Goal: Transaction & Acquisition: Subscribe to service/newsletter

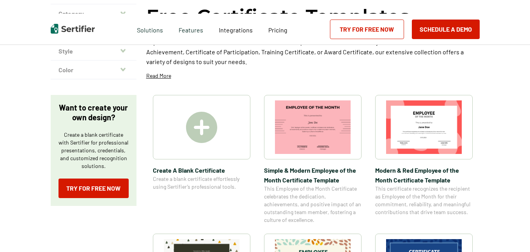
scroll to position [117, 0]
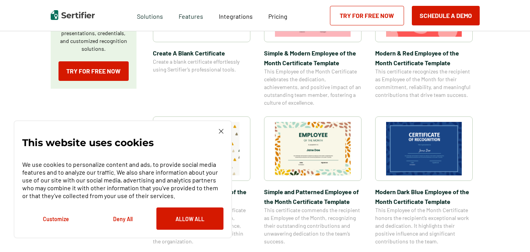
scroll to position [234, 0]
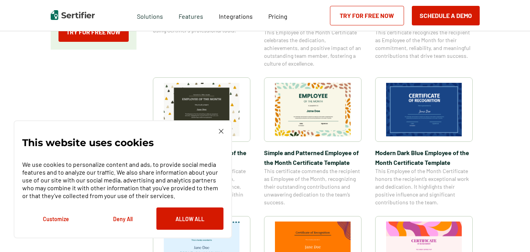
click at [418, 110] on img at bounding box center [424, 109] width 76 height 53
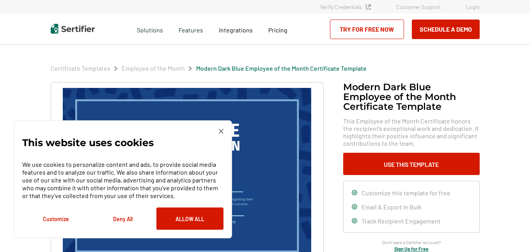
click at [181, 219] on button "Allow All" at bounding box center [189, 218] width 67 height 22
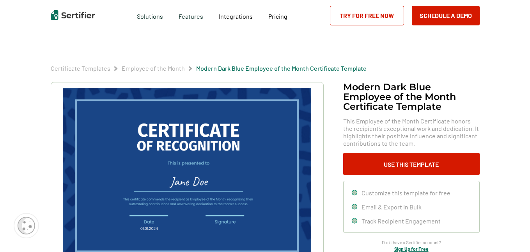
scroll to position [39, 0]
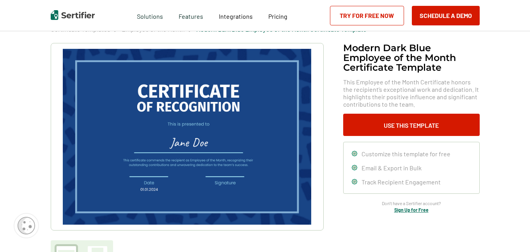
click at [200, 142] on img at bounding box center [187, 137] width 248 height 176
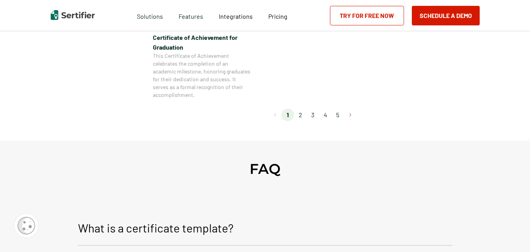
scroll to position [741, 0]
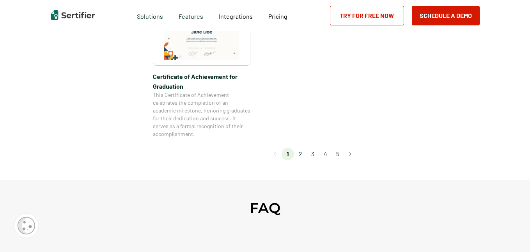
click at [326, 155] on li "4" at bounding box center [325, 154] width 12 height 12
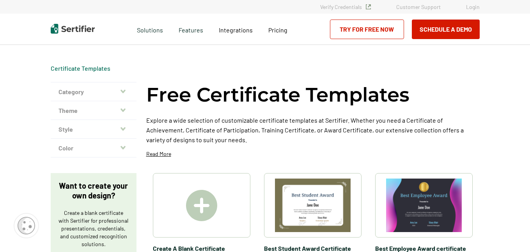
scroll to position [78, 0]
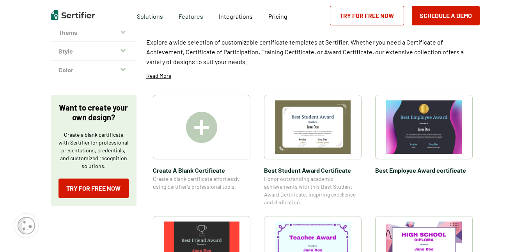
click at [205, 125] on img at bounding box center [201, 127] width 31 height 31
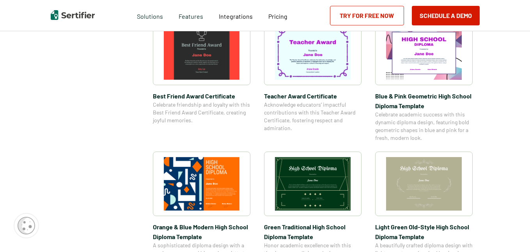
scroll to position [234, 0]
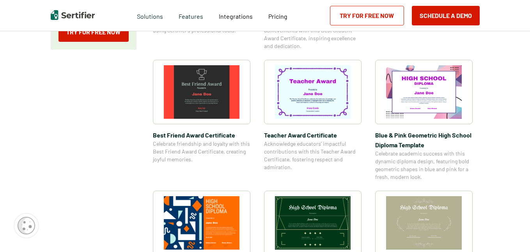
click at [208, 84] on img at bounding box center [202, 91] width 76 height 53
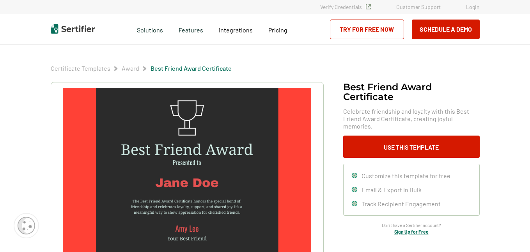
click at [371, 28] on link "Try for Free Now" at bounding box center [367, 30] width 74 height 20
